Goal: Information Seeking & Learning: Learn about a topic

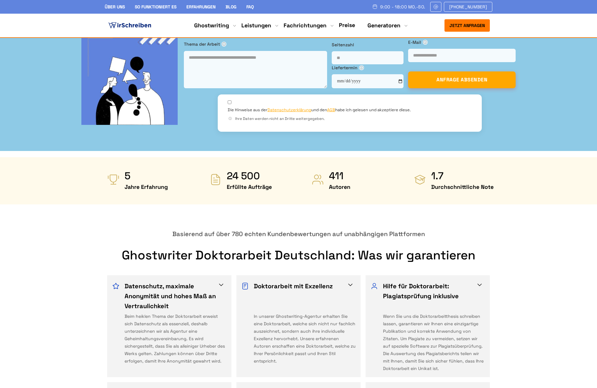
scroll to position [184, 0]
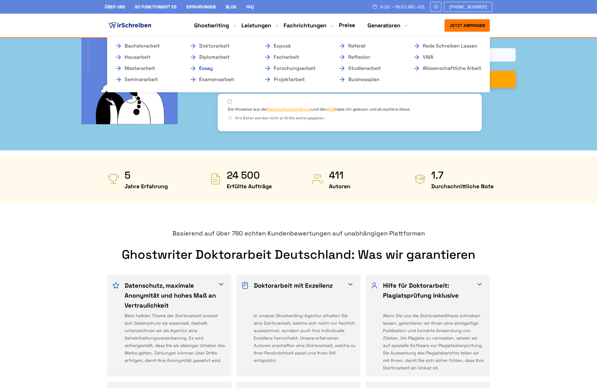
click at [204, 68] on link "Essay" at bounding box center [220, 68] width 62 height 7
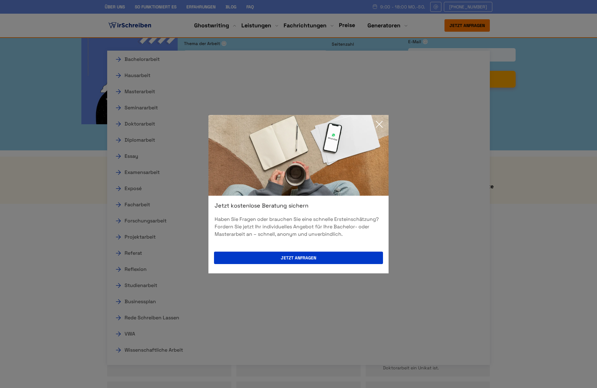
click at [142, 307] on div "Jetzt kostenlose Beratung sichern Haben Sie Fragen oder brauchen Sie eine schne…" at bounding box center [298, 194] width 597 height 388
click at [380, 127] on icon at bounding box center [379, 124] width 12 height 12
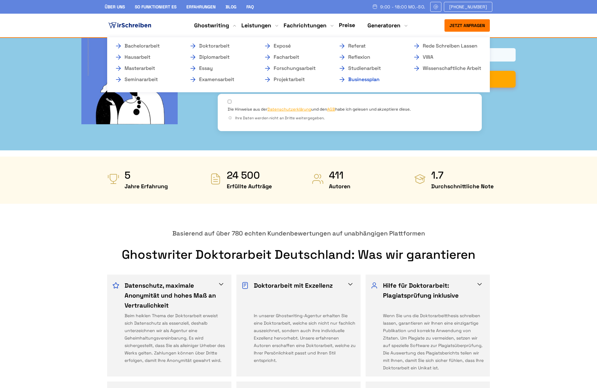
click at [338, 83] on link "Businessplan" at bounding box center [369, 79] width 62 height 7
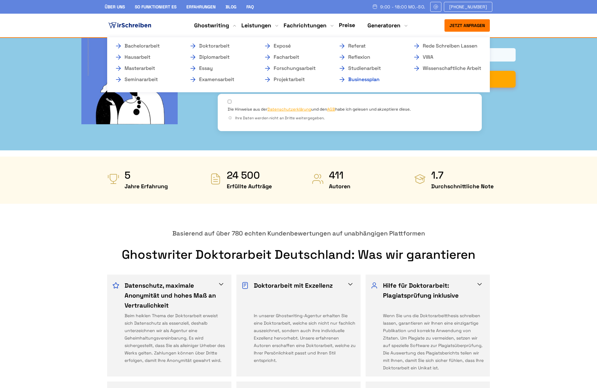
click at [338, 83] on link "Businessplan" at bounding box center [369, 79] width 62 height 7
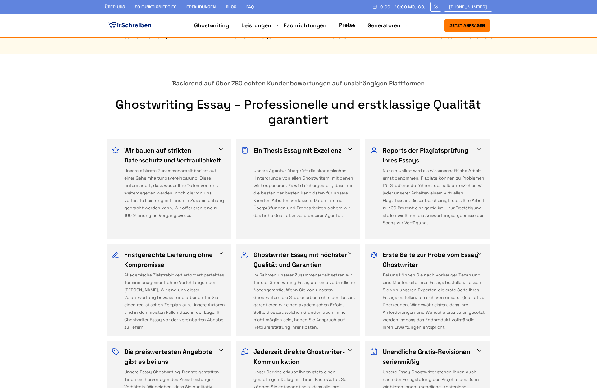
scroll to position [306, 0]
click at [246, 147] on img at bounding box center [244, 150] width 7 height 7
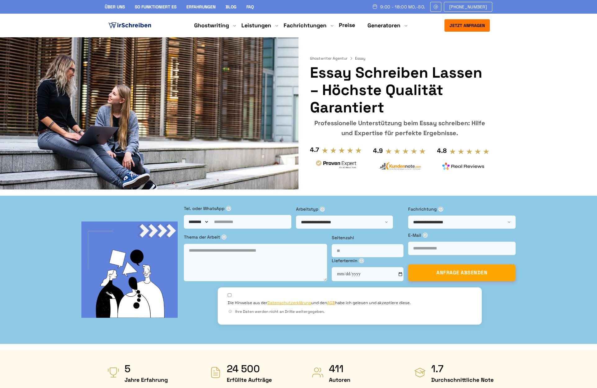
scroll to position [0, 0]
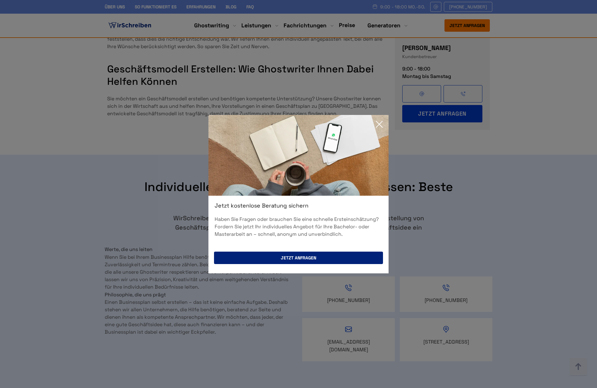
scroll to position [1229, 0]
click at [377, 124] on icon at bounding box center [379, 124] width 12 height 12
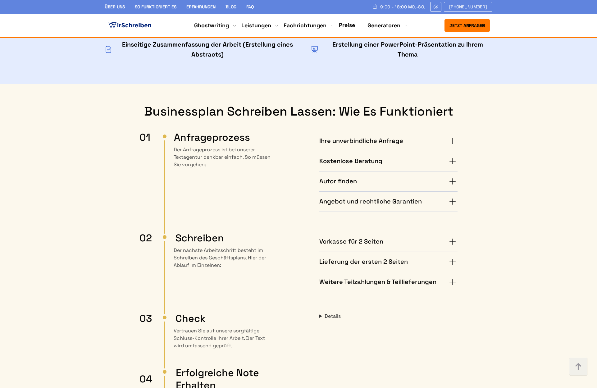
scroll to position [1819, 0]
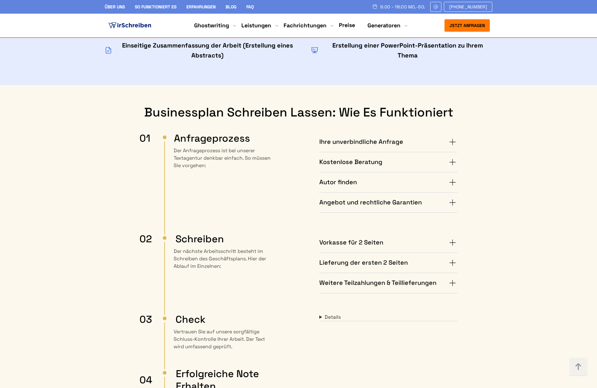
click at [454, 198] on summary "Angebot und rechtliche Garantien" at bounding box center [388, 203] width 138 height 10
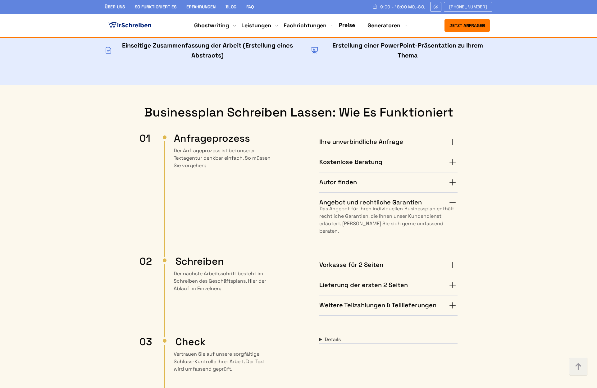
click at [454, 198] on summary "Angebot und rechtliche Garantien" at bounding box center [388, 203] width 138 height 10
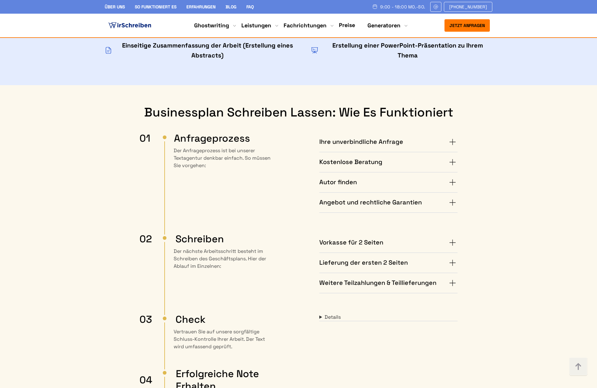
click at [456, 238] on summary "Vorkasse für 2 Seiten" at bounding box center [388, 243] width 138 height 10
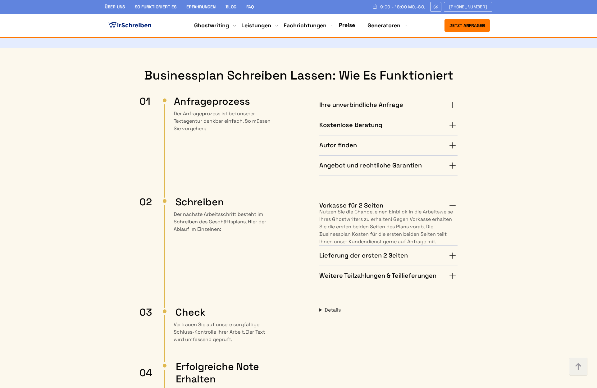
scroll to position [1857, 0]
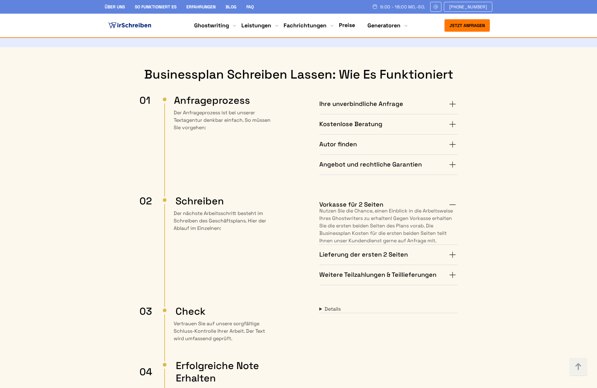
click at [454, 200] on summary "Vorkasse für 2 Seiten" at bounding box center [388, 205] width 138 height 10
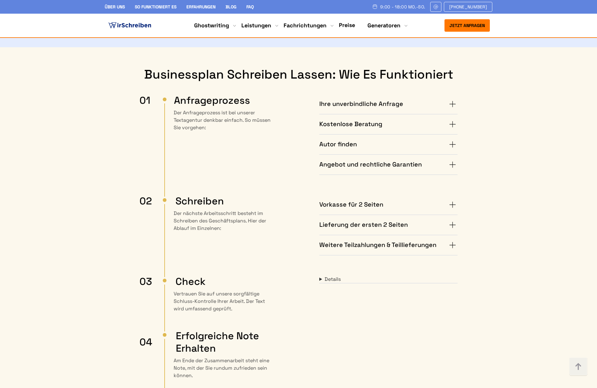
click at [453, 240] on summary "Weitere Teilzahlungen & Teillieferungen" at bounding box center [388, 245] width 138 height 10
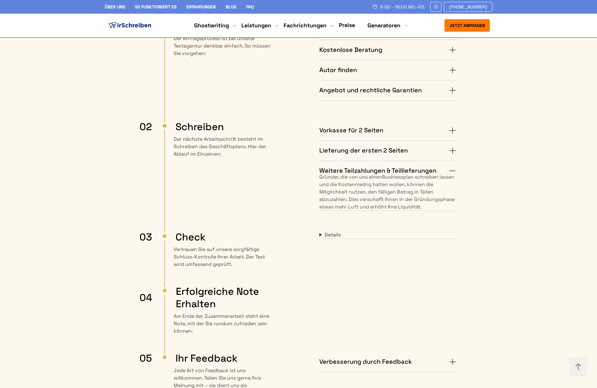
scroll to position [1933, 0]
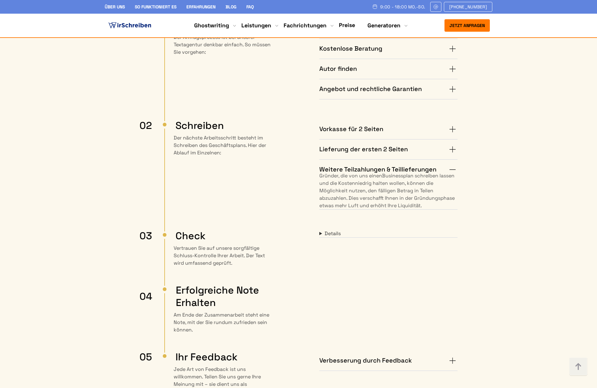
click at [319, 230] on details "Wenn Sie von uns einen Businessplan erstellen lassen, wird der Text umfassend a…" at bounding box center [388, 234] width 138 height 8
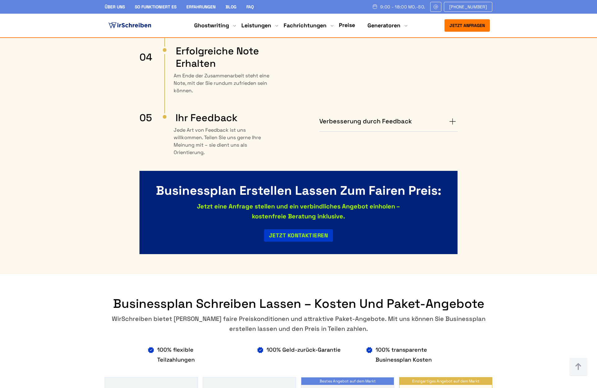
scroll to position [2190, 0]
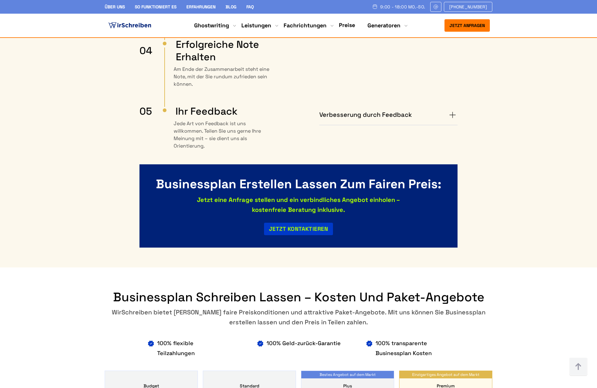
click at [420, 110] on summary "Verbesserung durch Feedback" at bounding box center [388, 115] width 138 height 10
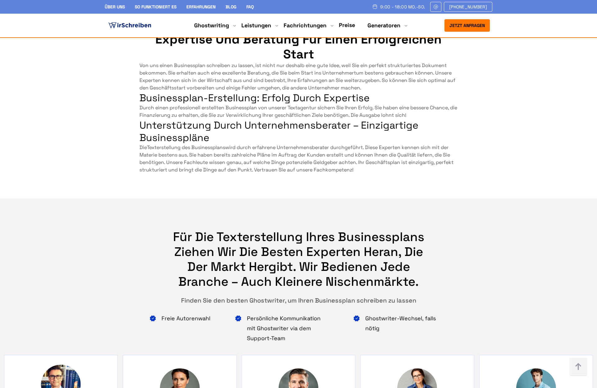
scroll to position [3521, 0]
click at [341, 25] on link "Preise" at bounding box center [347, 24] width 16 height 7
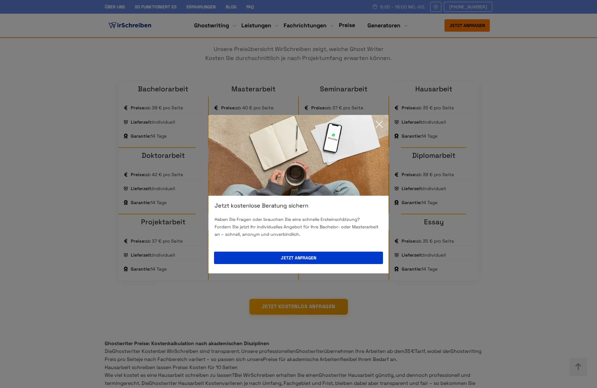
scroll to position [905, 0]
click at [381, 126] on icon at bounding box center [379, 124] width 6 height 6
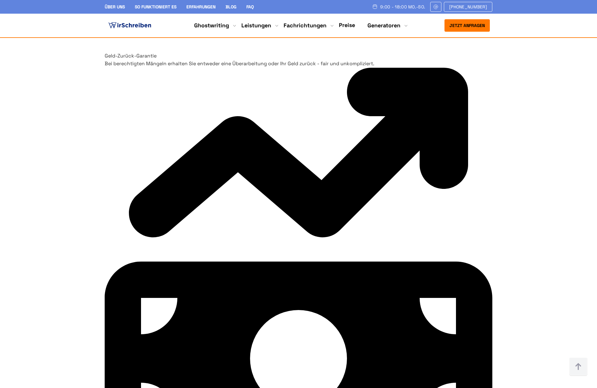
scroll to position [4495, 0]
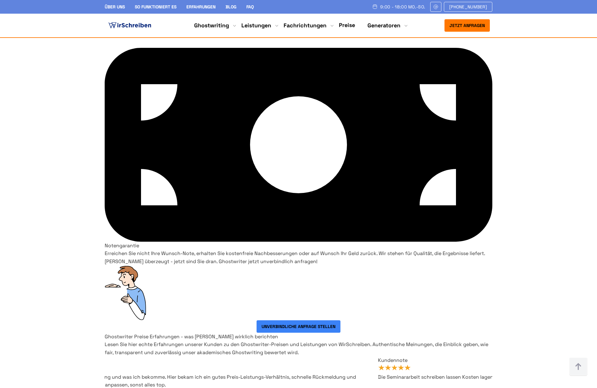
scroll to position [4708, 0]
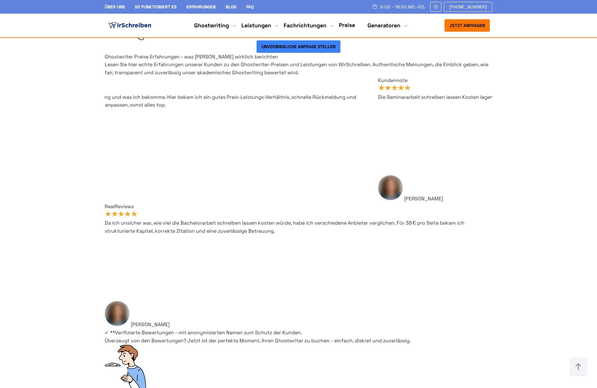
scroll to position [4987, 0]
